Goal: Task Accomplishment & Management: Use online tool/utility

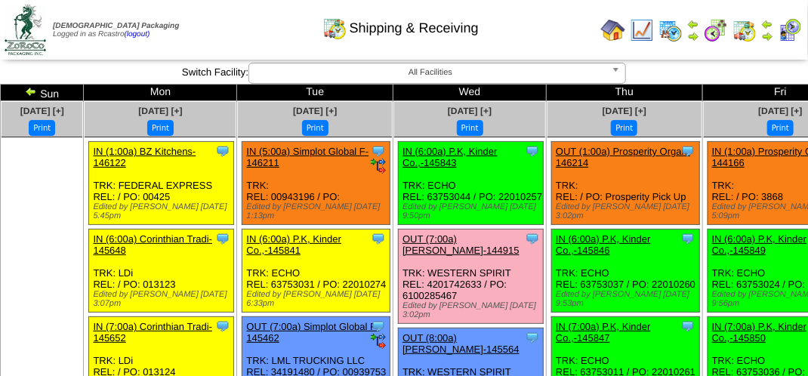
click at [232, 40] on div "Shipping & Receiving" at bounding box center [400, 23] width 461 height 42
click at [227, 40] on div "Shipping & Receiving" at bounding box center [400, 23] width 461 height 42
click at [272, 26] on div "Shipping & Receiving" at bounding box center [400, 23] width 461 height 42
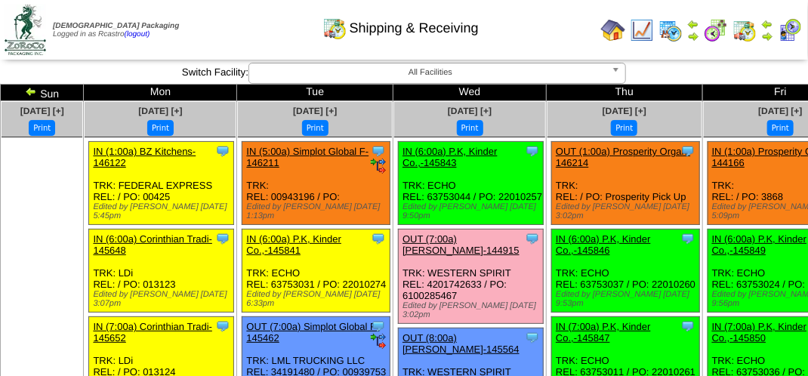
click at [263, 34] on div "Shipping & Receiving" at bounding box center [400, 23] width 461 height 42
click at [257, 53] on td "Print All" at bounding box center [405, 30] width 379 height 57
click at [226, 30] on div "Shipping & Receiving" at bounding box center [400, 23] width 461 height 42
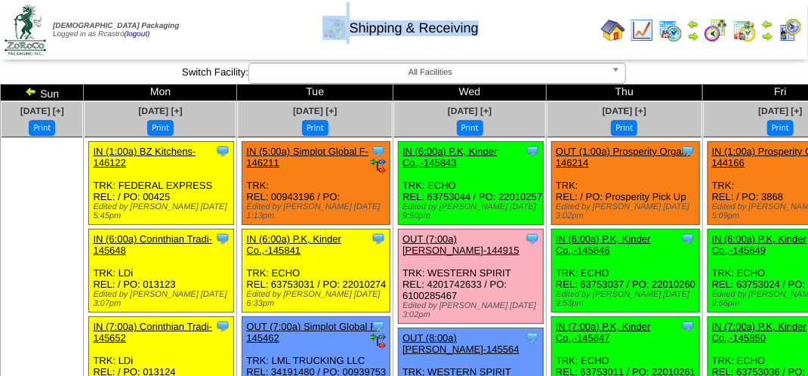
click at [226, 30] on div "Shipping & Receiving" at bounding box center [400, 23] width 461 height 42
click at [223, 29] on div "Shipping & Receiving" at bounding box center [400, 23] width 461 height 42
click at [225, 29] on div "Shipping & Receiving" at bounding box center [400, 23] width 461 height 42
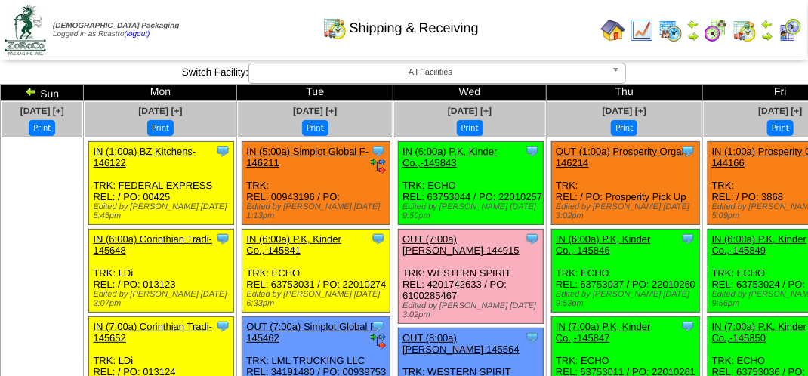
click at [235, 23] on div "Shipping & Receiving" at bounding box center [400, 23] width 461 height 42
drag, startPoint x: 205, startPoint y: 7, endPoint x: 207, endPoint y: 20, distance: 12.9
click at [209, 23] on div "Shipping & Receiving" at bounding box center [400, 23] width 461 height 42
click at [537, 29] on div "Shipping & Receiving" at bounding box center [400, 23] width 461 height 42
click at [240, 17] on div "Shipping & Receiving" at bounding box center [400, 23] width 461 height 42
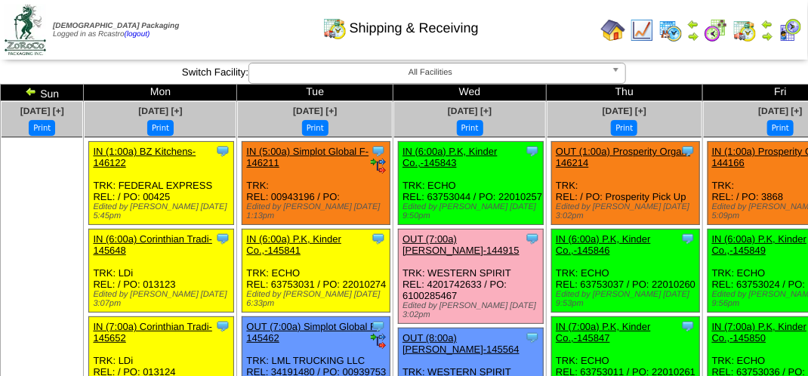
click at [791, 32] on img at bounding box center [789, 30] width 24 height 24
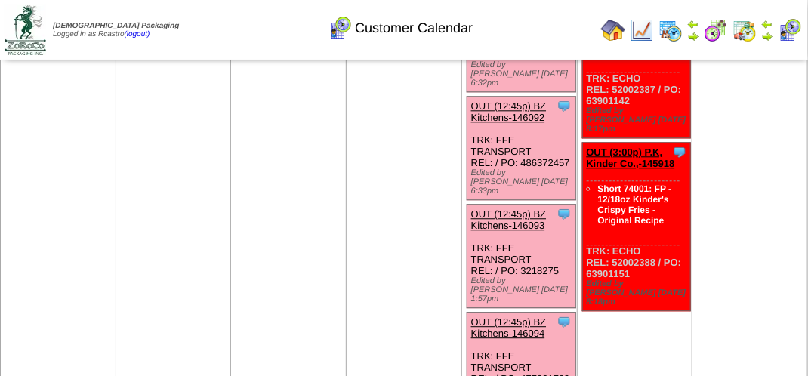
scroll to position [1359, 0]
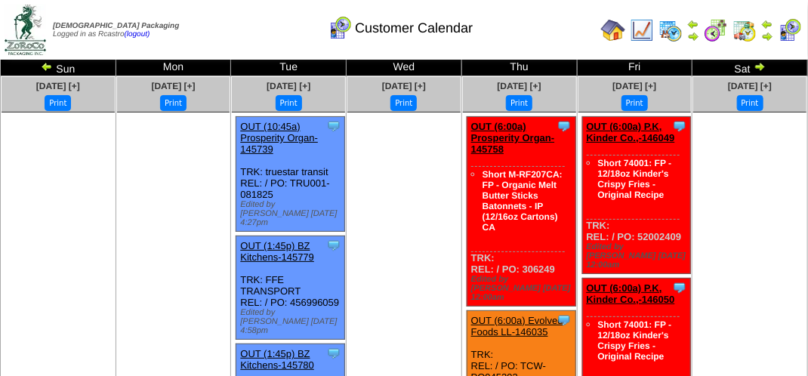
scroll to position [0, 0]
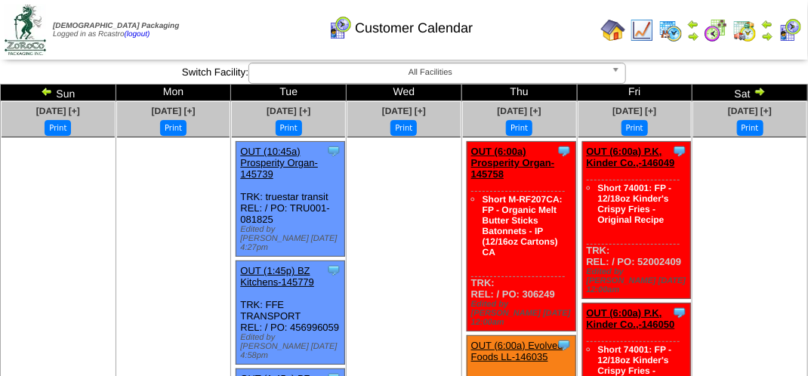
drag, startPoint x: 211, startPoint y: 32, endPoint x: 211, endPoint y: 23, distance: 9.1
click at [211, 32] on div "Customer Calendar" at bounding box center [400, 23] width 461 height 42
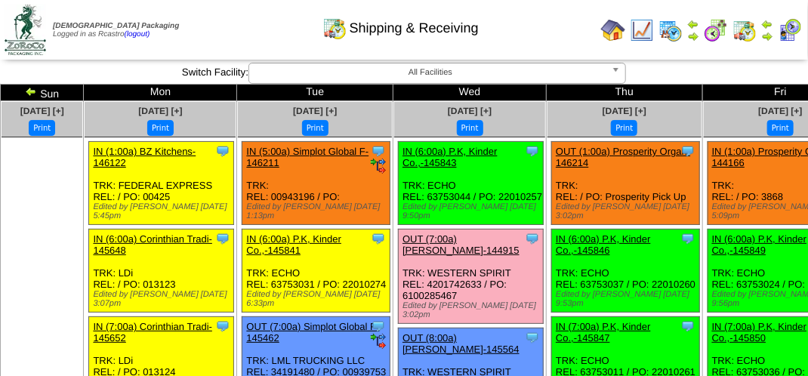
click at [243, 26] on div "Shipping & Receiving" at bounding box center [400, 23] width 461 height 42
click at [242, 23] on div "Shipping & Receiving" at bounding box center [400, 23] width 461 height 42
click at [242, 37] on div "Shipping & Receiving" at bounding box center [400, 23] width 461 height 42
drag, startPoint x: 242, startPoint y: 37, endPoint x: 238, endPoint y: 2, distance: 35.7
click at [242, 32] on div "Shipping & Receiving" at bounding box center [400, 23] width 461 height 42
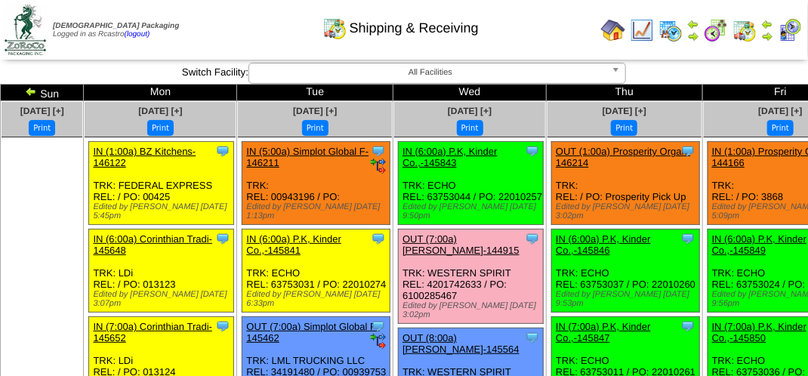
click at [540, 32] on div "Shipping & Receiving" at bounding box center [400, 23] width 461 height 42
click at [245, 24] on div "Shipping & Receiving" at bounding box center [400, 23] width 461 height 42
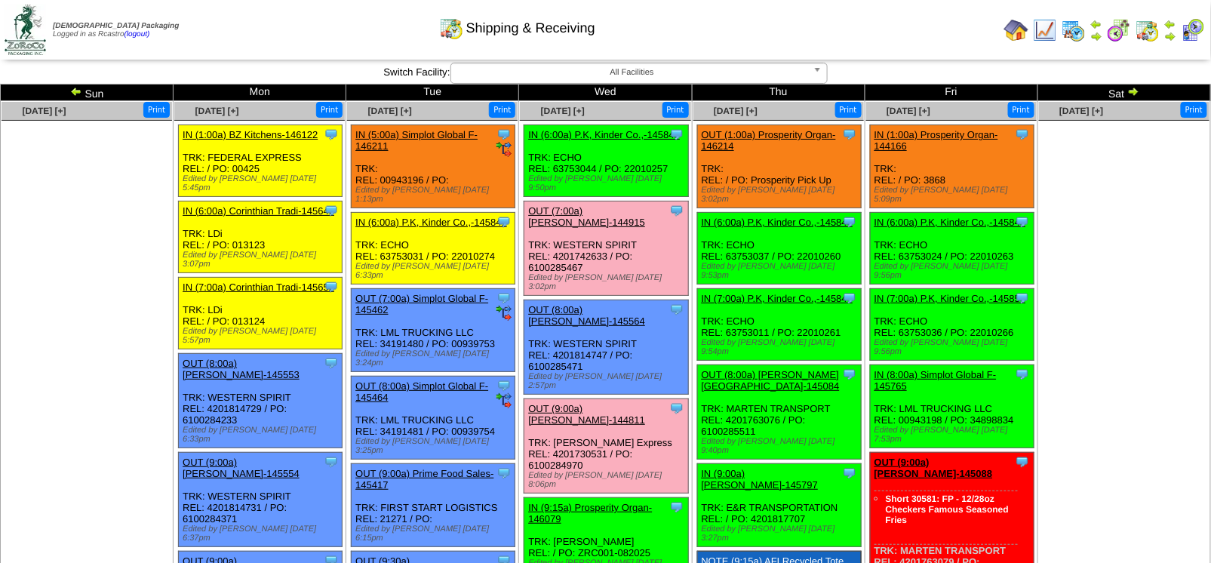
drag, startPoint x: 775, startPoint y: 2, endPoint x: 723, endPoint y: 45, distance: 67.5
click at [723, 45] on td "Print All" at bounding box center [654, 30] width 688 height 57
click at [819, 32] on img at bounding box center [1017, 30] width 24 height 24
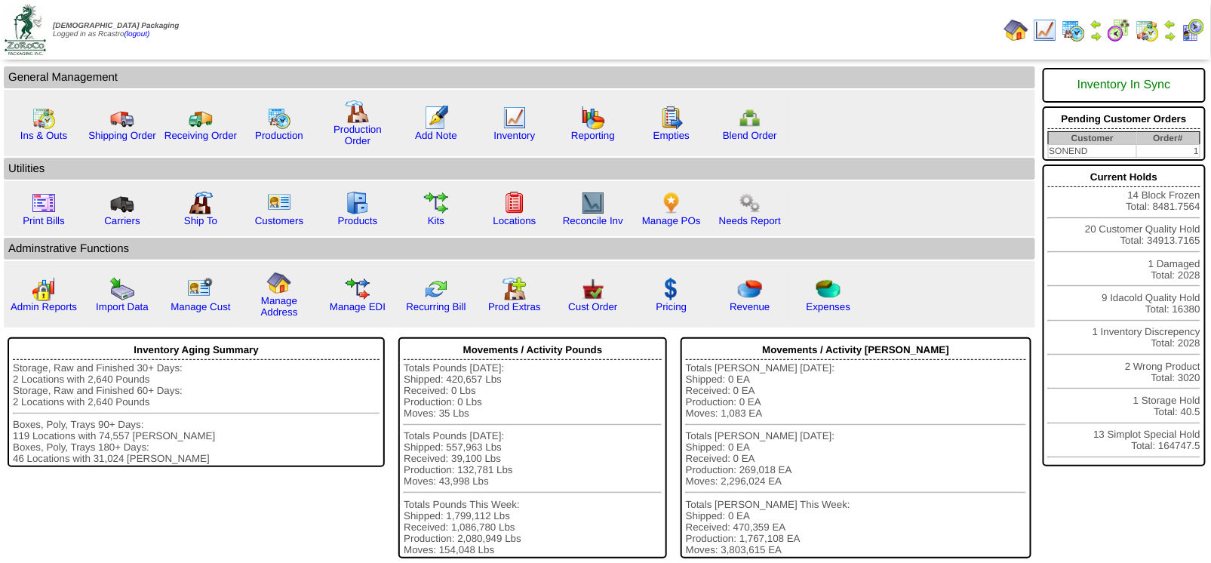
click at [1134, 145] on td "SONEND" at bounding box center [1092, 151] width 88 height 13
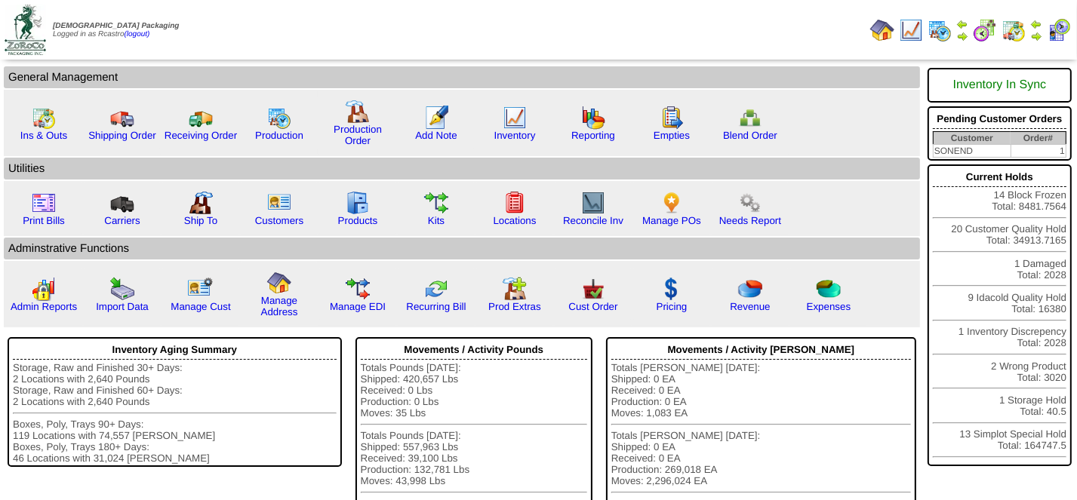
drag, startPoint x: 1163, startPoint y: 0, endPoint x: 588, endPoint y: 19, distance: 575.4
click at [588, 19] on td "Print All" at bounding box center [570, 30] width 587 height 57
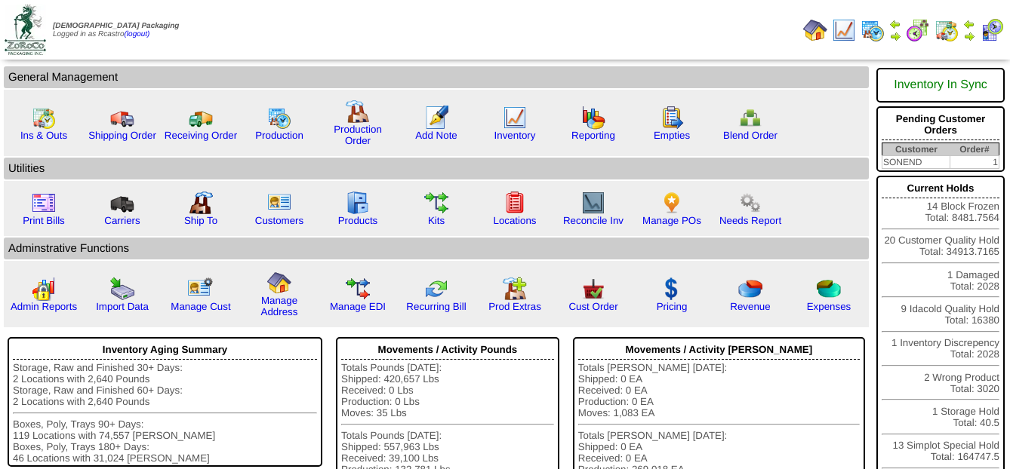
drag, startPoint x: 996, startPoint y: 0, endPoint x: 572, endPoint y: 27, distance: 424.3
click at [559, 28] on td "Print All" at bounding box center [529, 30] width 536 height 57
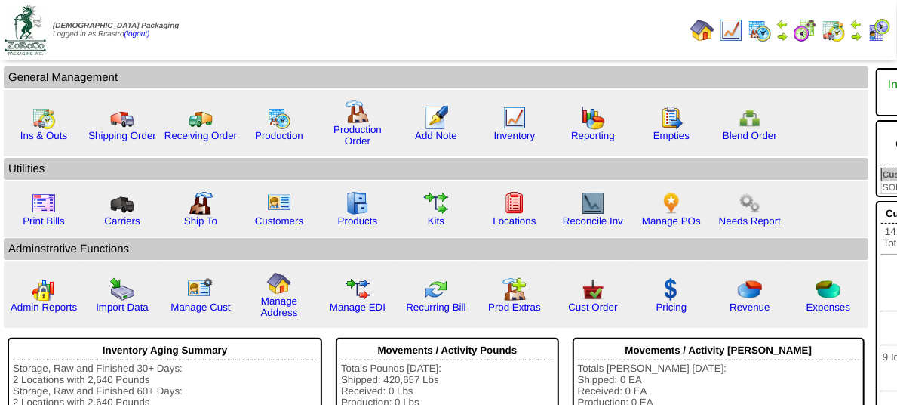
drag, startPoint x: 934, startPoint y: 0, endPoint x: 537, endPoint y: 26, distance: 397.1
click at [537, 26] on td "Print All" at bounding box center [459, 30] width 449 height 57
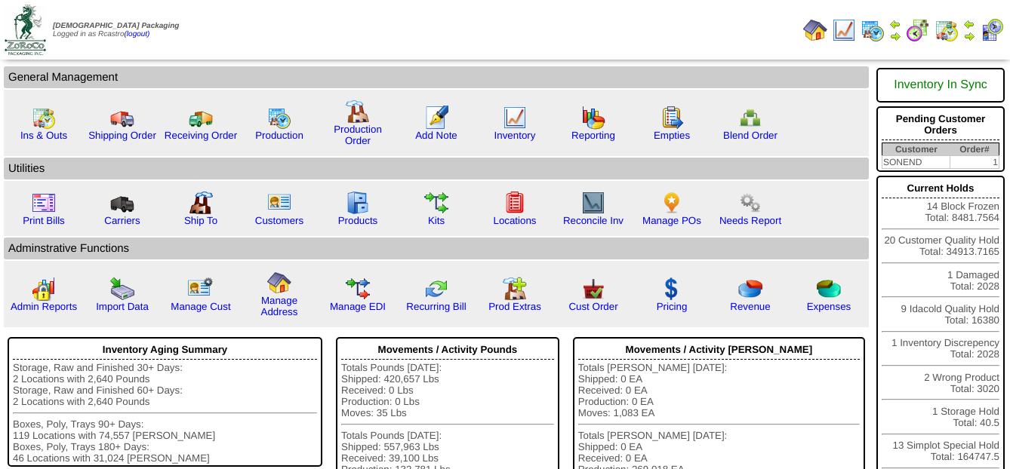
drag, startPoint x: 857, startPoint y: 0, endPoint x: 532, endPoint y: 20, distance: 325.9
click at [532, 20] on td "Print All" at bounding box center [529, 30] width 536 height 57
click at [668, 30] on td "Print All" at bounding box center [529, 30] width 536 height 57
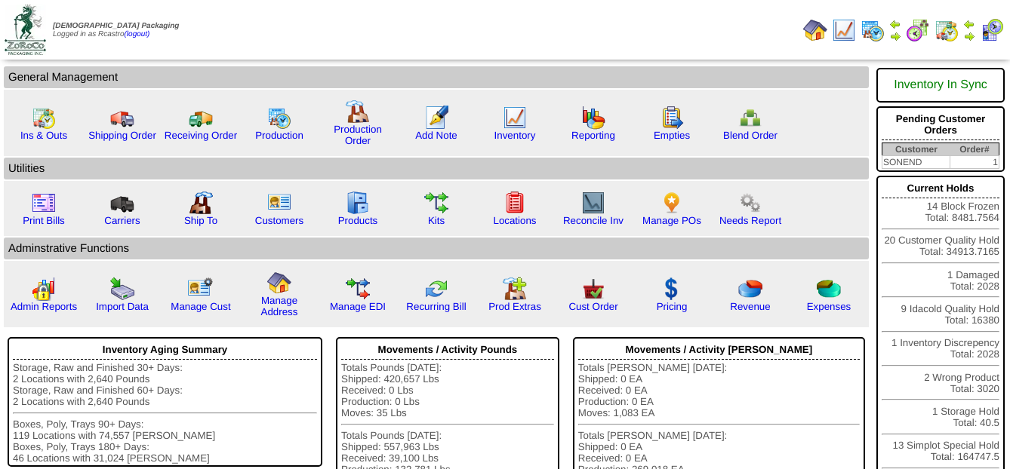
click at [668, 30] on td "Print All" at bounding box center [529, 30] width 536 height 57
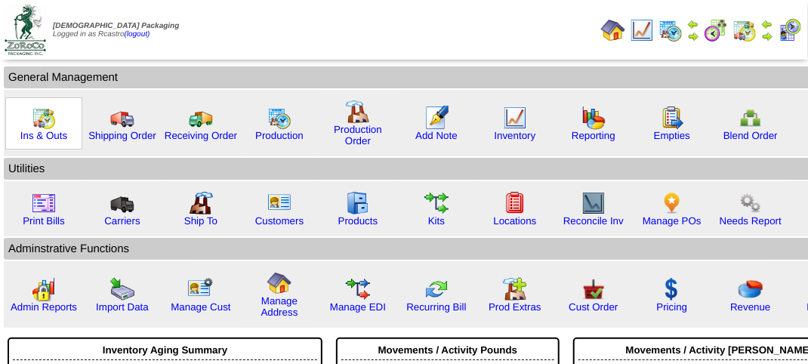
drag, startPoint x: 919, startPoint y: 1, endPoint x: 38, endPoint y: 125, distance: 889.6
click at [38, 125] on img at bounding box center [44, 118] width 24 height 24
click at [48, 127] on img at bounding box center [44, 118] width 24 height 24
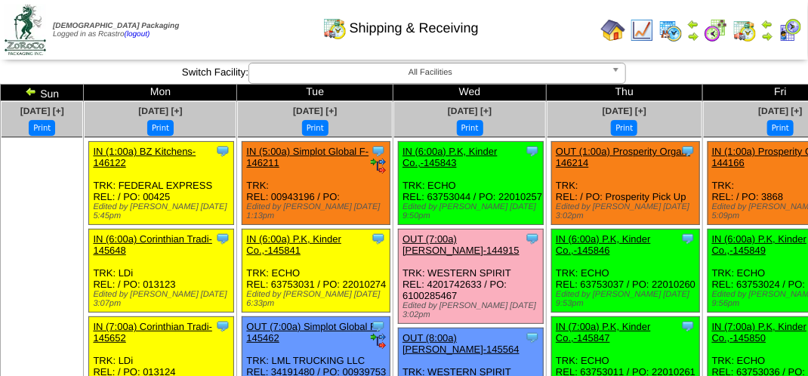
click at [259, 17] on div "Shipping & Receiving" at bounding box center [400, 23] width 461 height 42
click at [241, 38] on div "Shipping & Receiving" at bounding box center [400, 23] width 461 height 42
click at [245, 37] on div "Shipping & Receiving" at bounding box center [400, 23] width 461 height 42
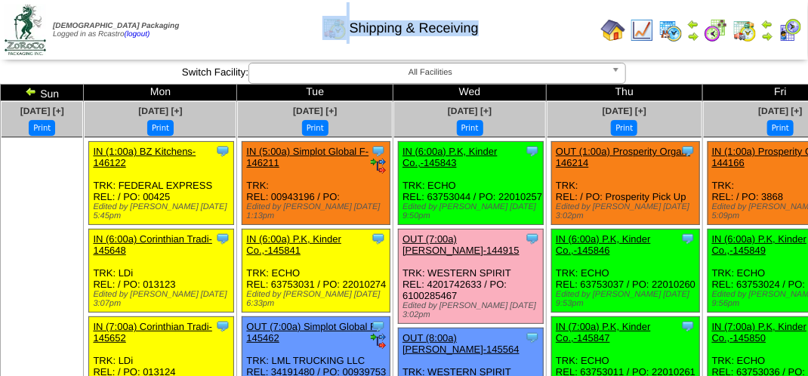
click at [258, 33] on div "Shipping & Receiving" at bounding box center [400, 23] width 461 height 42
